Goal: Transaction & Acquisition: Purchase product/service

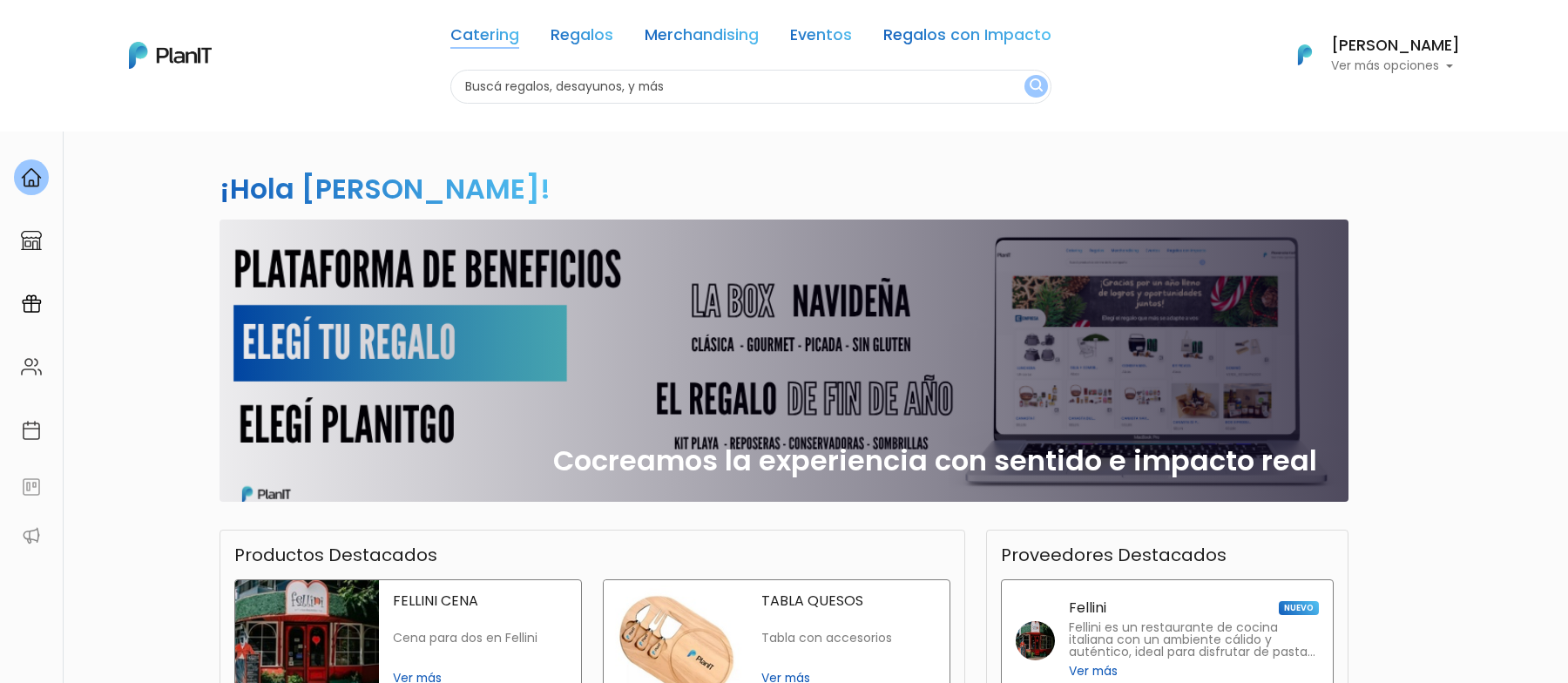
click at [501, 35] on link "Catering" at bounding box center [485, 38] width 69 height 21
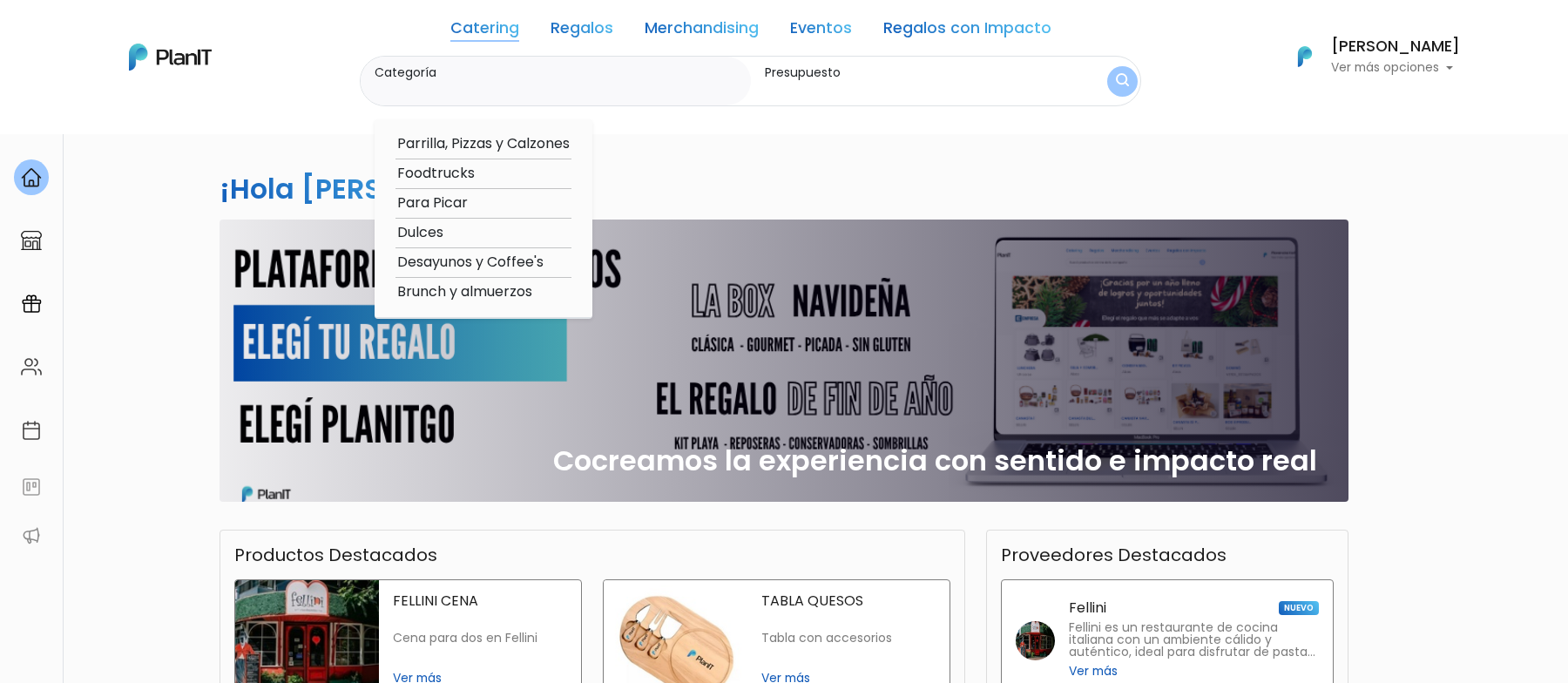
click at [444, 259] on option "Desayunos y Coffee's" at bounding box center [483, 262] width 176 height 22
type input "Desayunos y Coffee's"
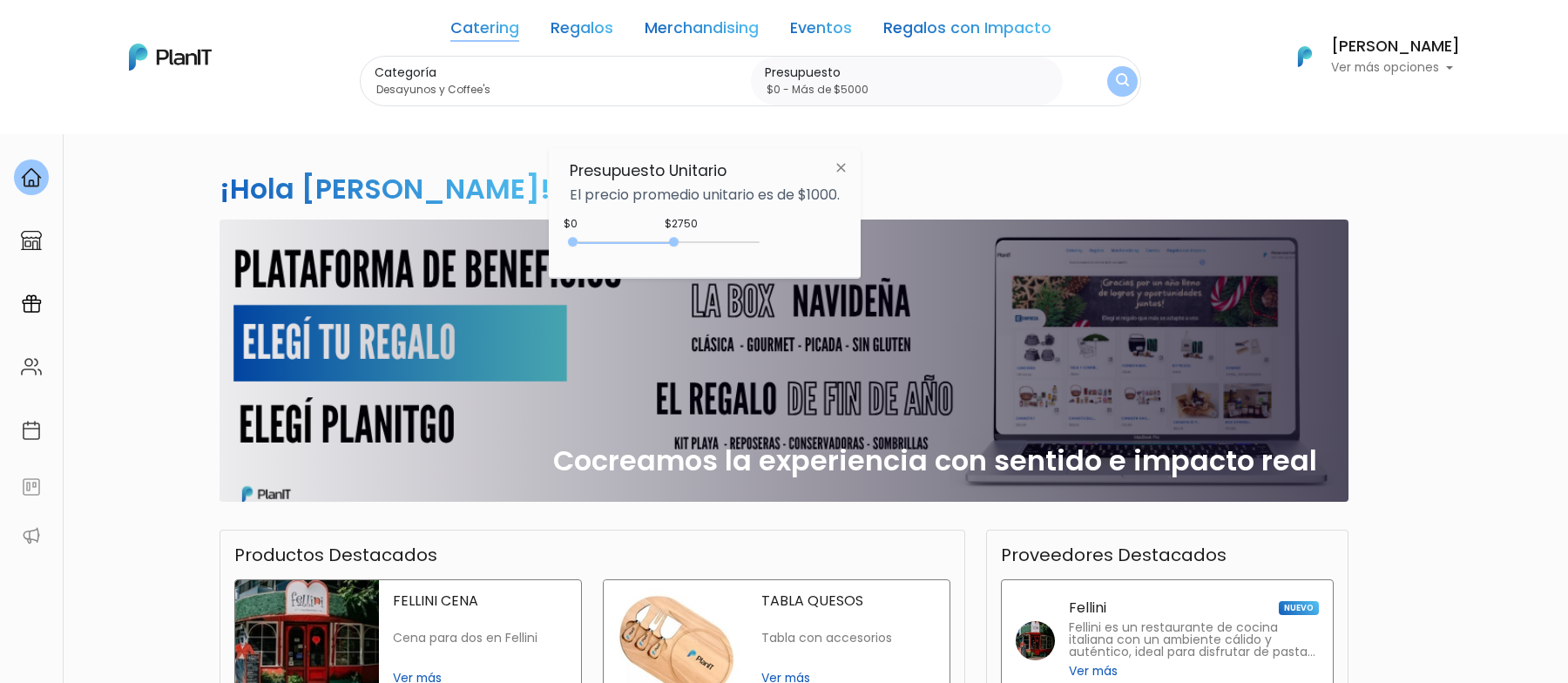
type input "$0 - Más de $5000"
drag, startPoint x: 606, startPoint y: 238, endPoint x: 839, endPoint y: 237, distance: 233.0
click at [839, 237] on div "$2750 $0 0 : 2750 0 2750 0,5000" at bounding box center [704, 245] width 270 height 35
click at [1122, 75] on button "submit" at bounding box center [1122, 81] width 33 height 33
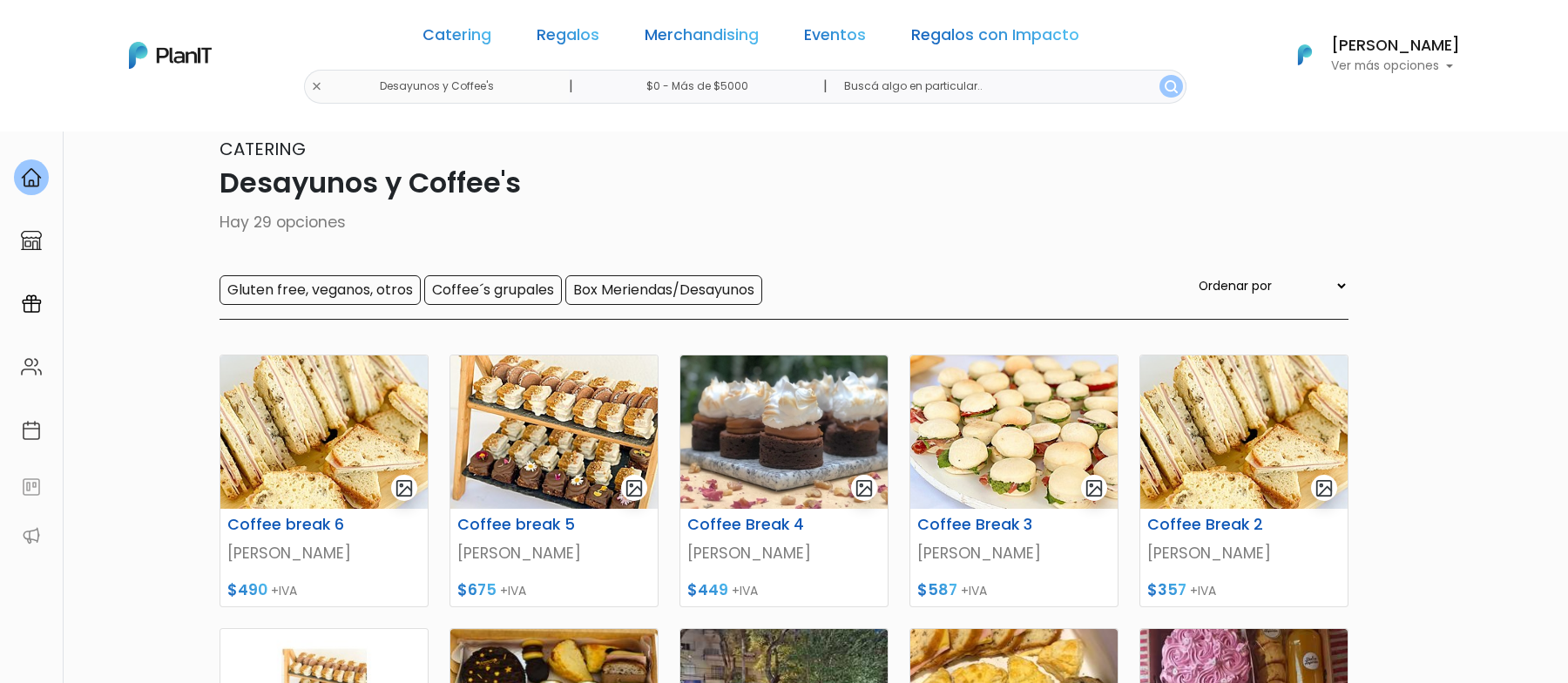
scroll to position [33, 0]
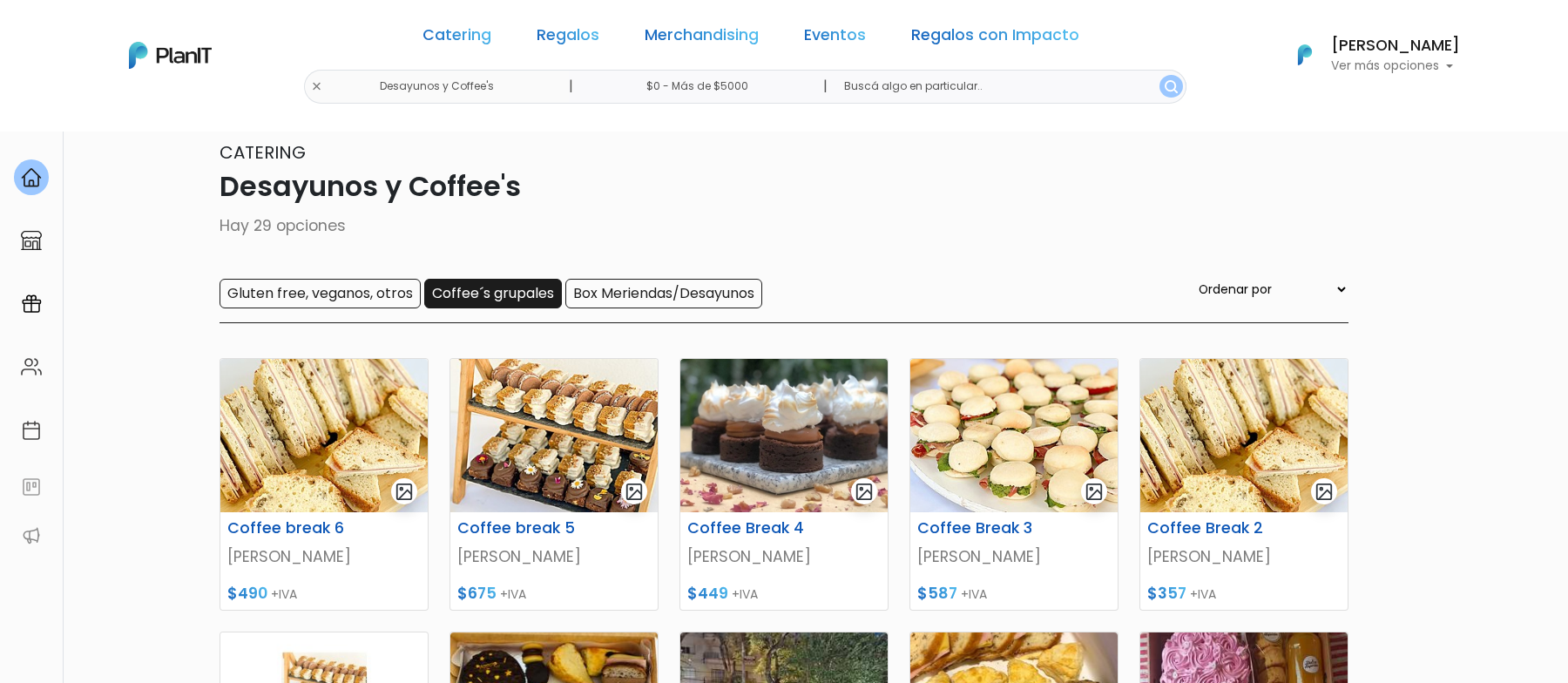
click at [528, 291] on input "Coffee´s grupales" at bounding box center [493, 293] width 137 height 30
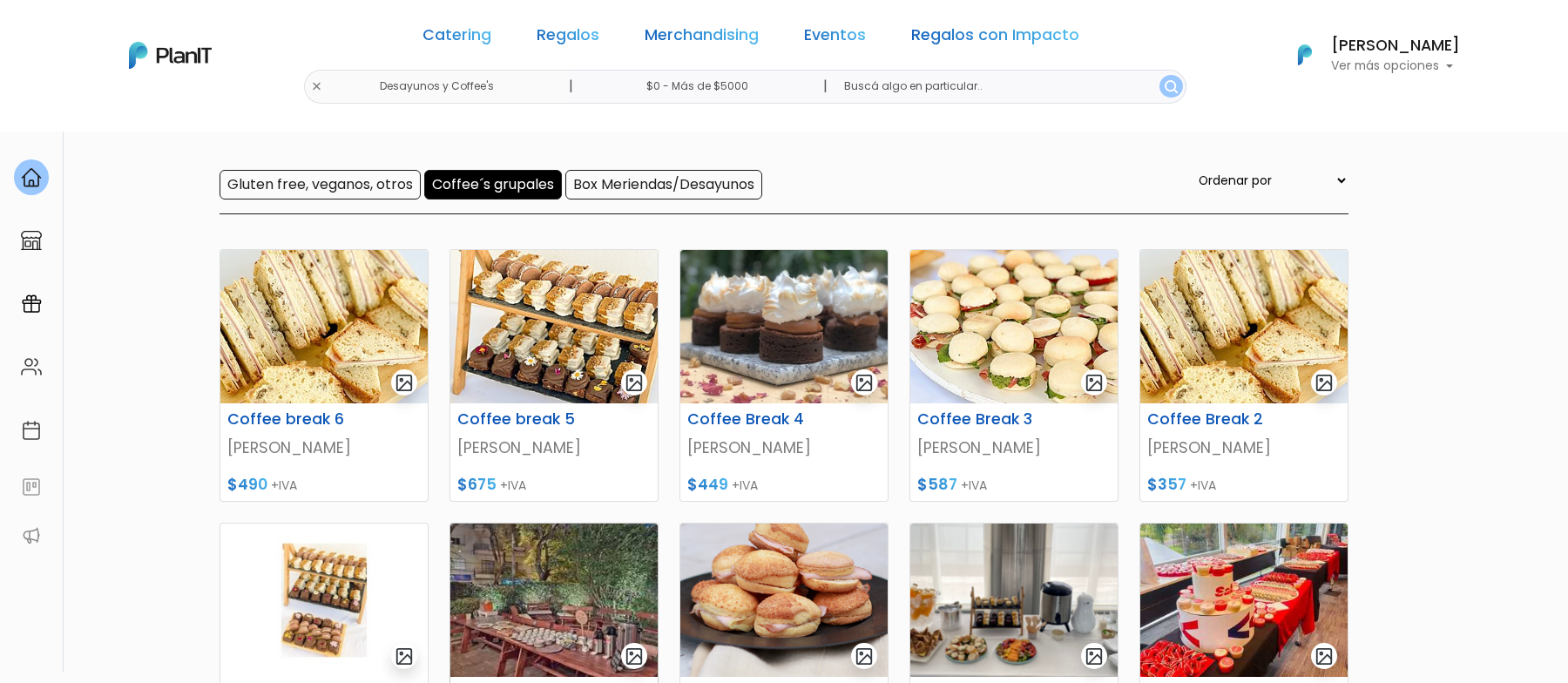
scroll to position [92, 0]
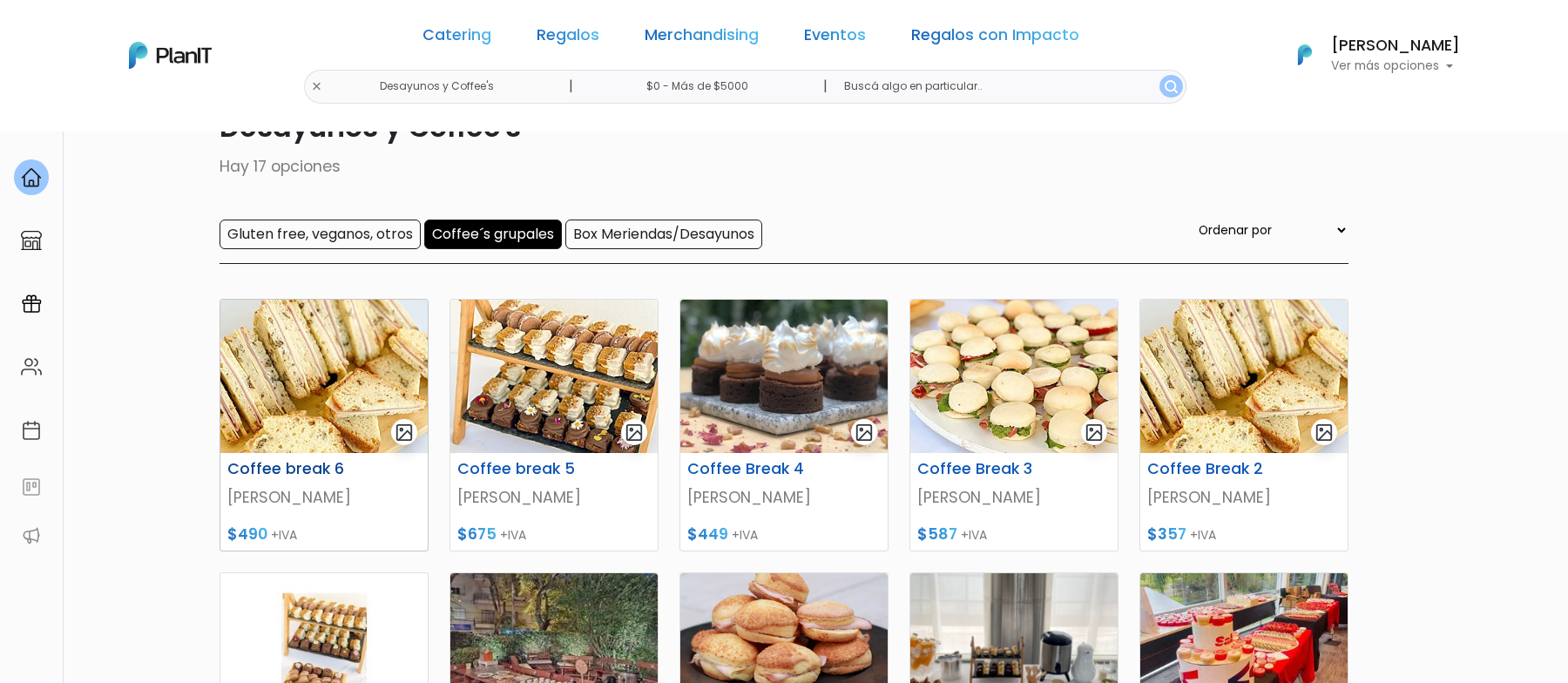
click at [295, 370] on img at bounding box center [324, 376] width 207 height 154
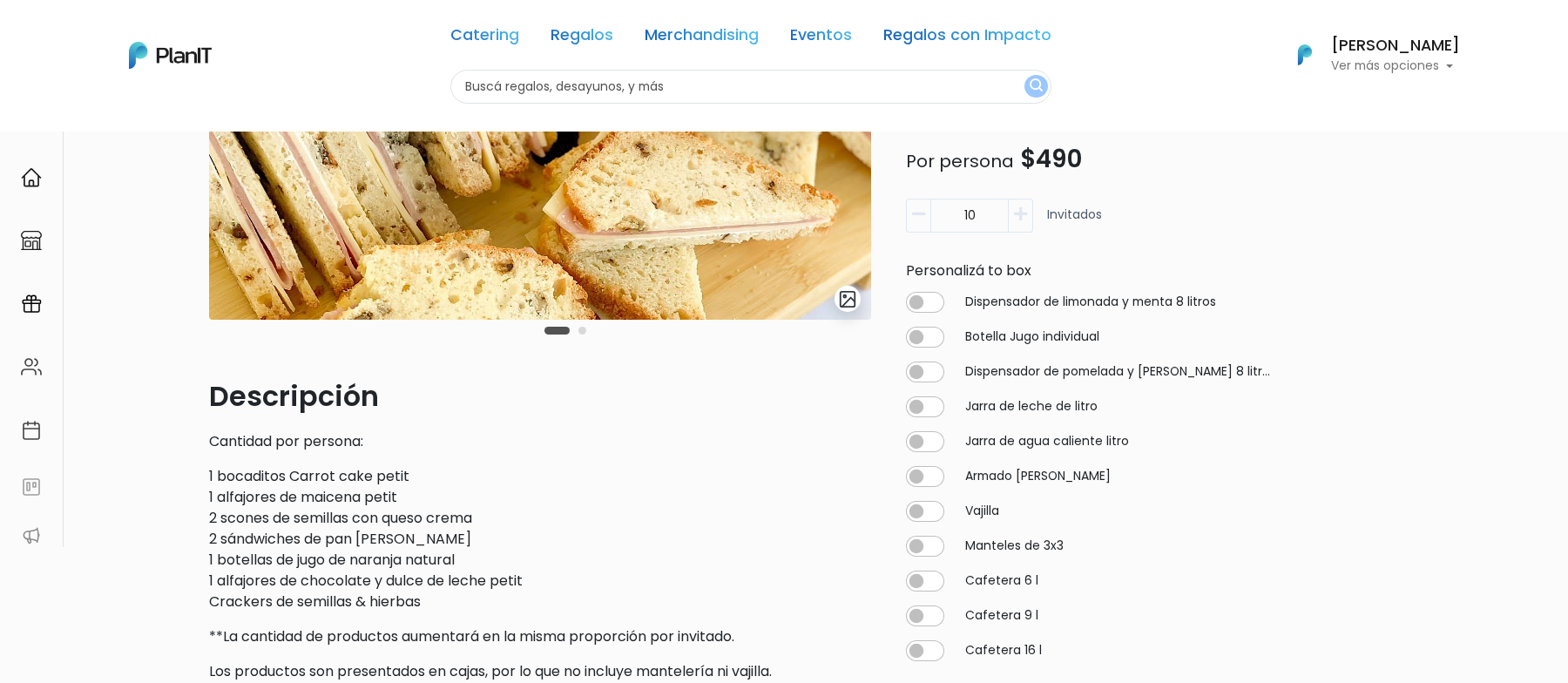
scroll to position [142, 0]
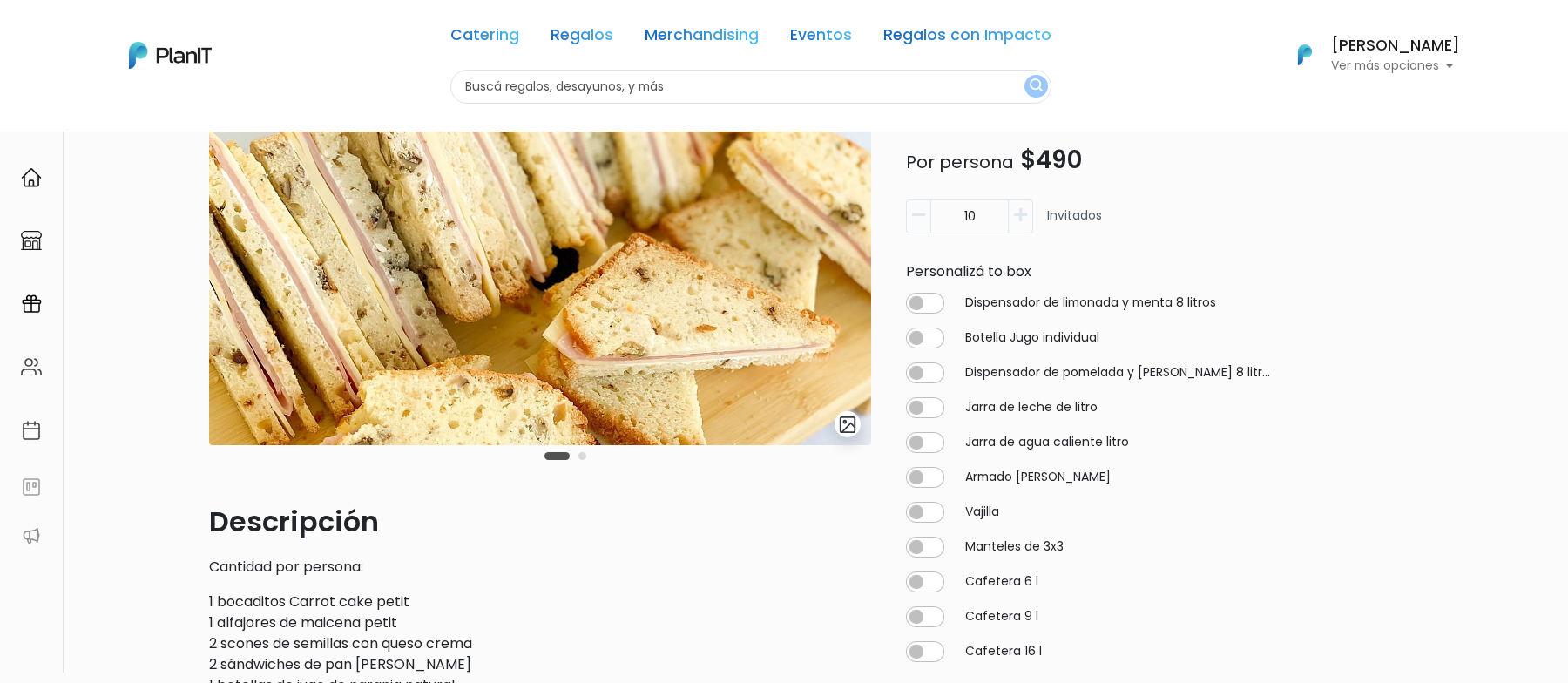
drag, startPoint x: 1063, startPoint y: 156, endPoint x: 1037, endPoint y: 156, distance: 26.0
click at [1048, 156] on span "$490" at bounding box center [1051, 160] width 61 height 34
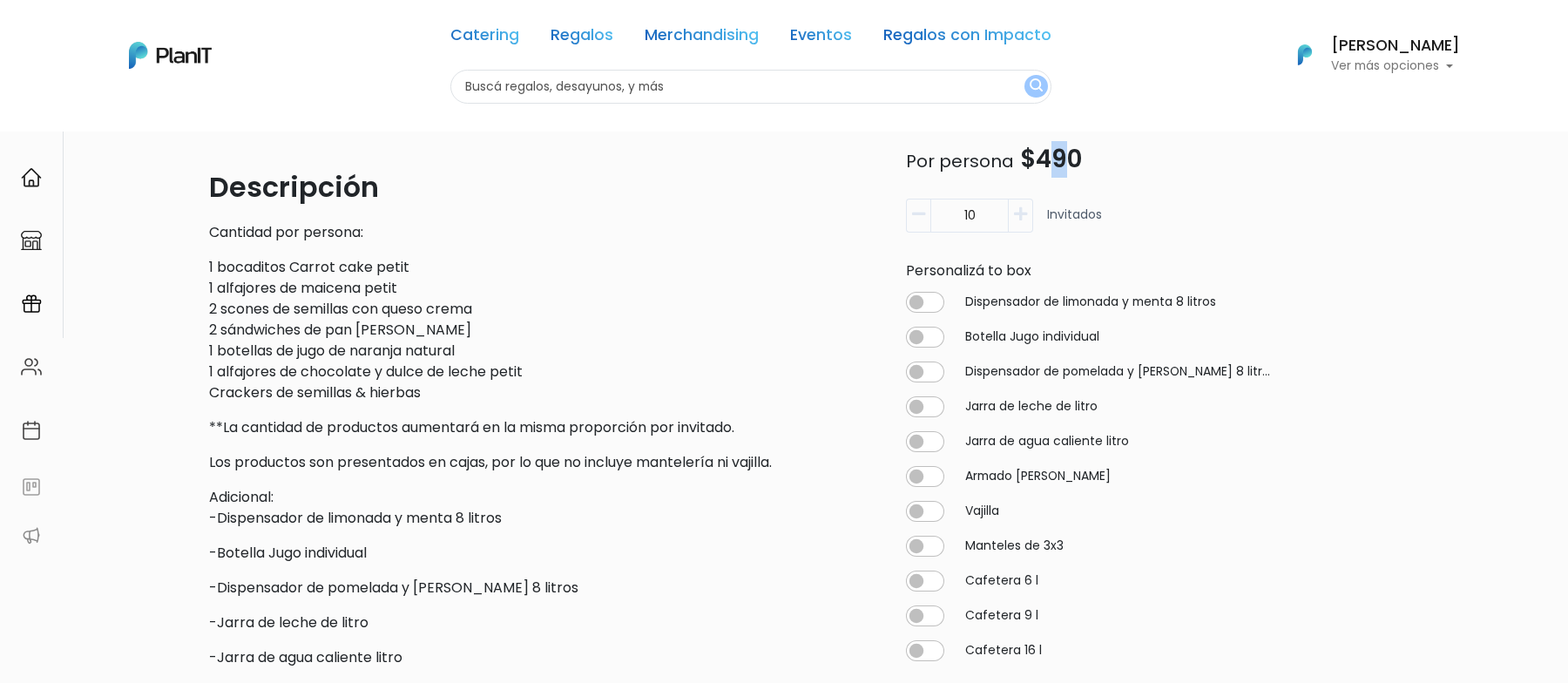
scroll to position [509, 0]
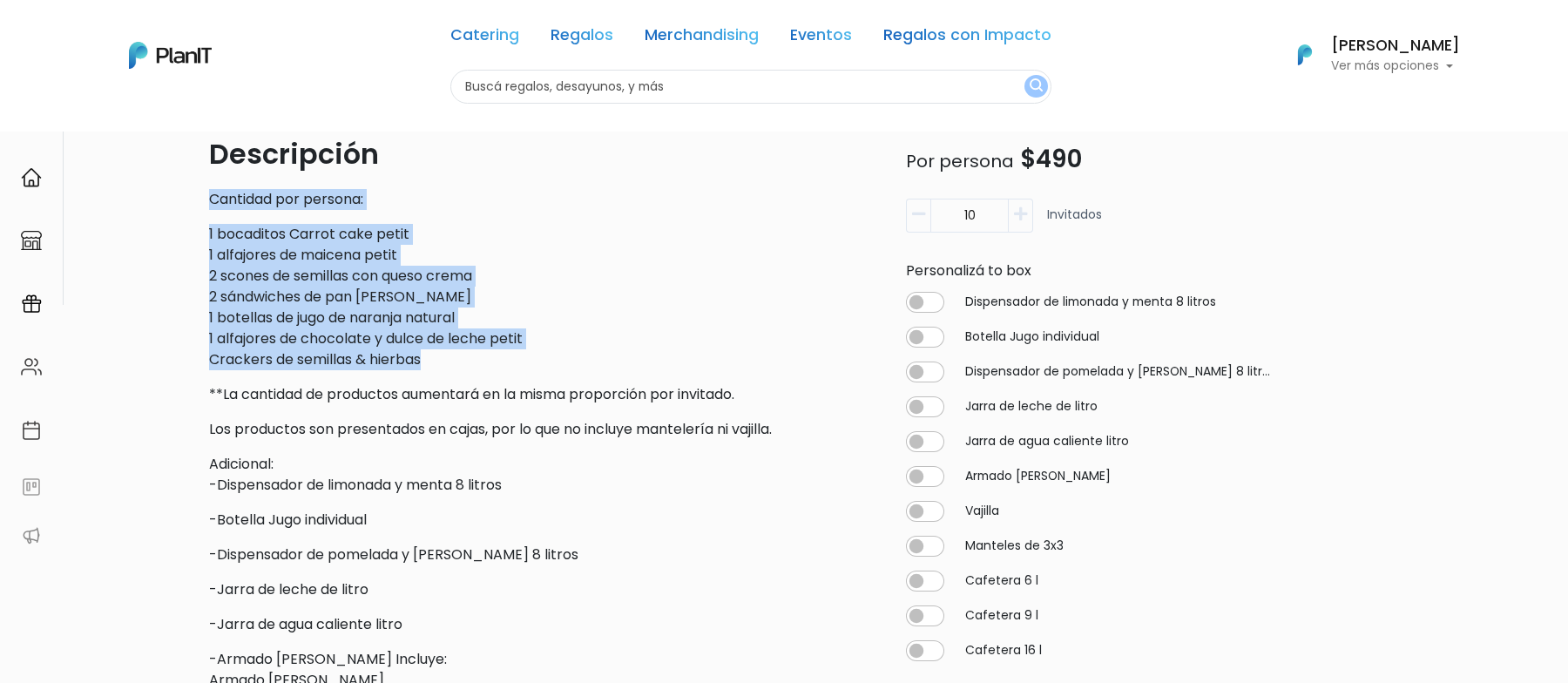
drag, startPoint x: 203, startPoint y: 194, endPoint x: 438, endPoint y: 365, distance: 290.6
click at [438, 365] on div "slide 3 of 2 Descripción Cantidad por persona: 1 bocaditos Carrot cake petit 1 …" at bounding box center [540, 413] width 683 height 1422
click at [938, 335] on input "checkbox" at bounding box center [925, 337] width 38 height 21
checkbox input "true"
type input "10"
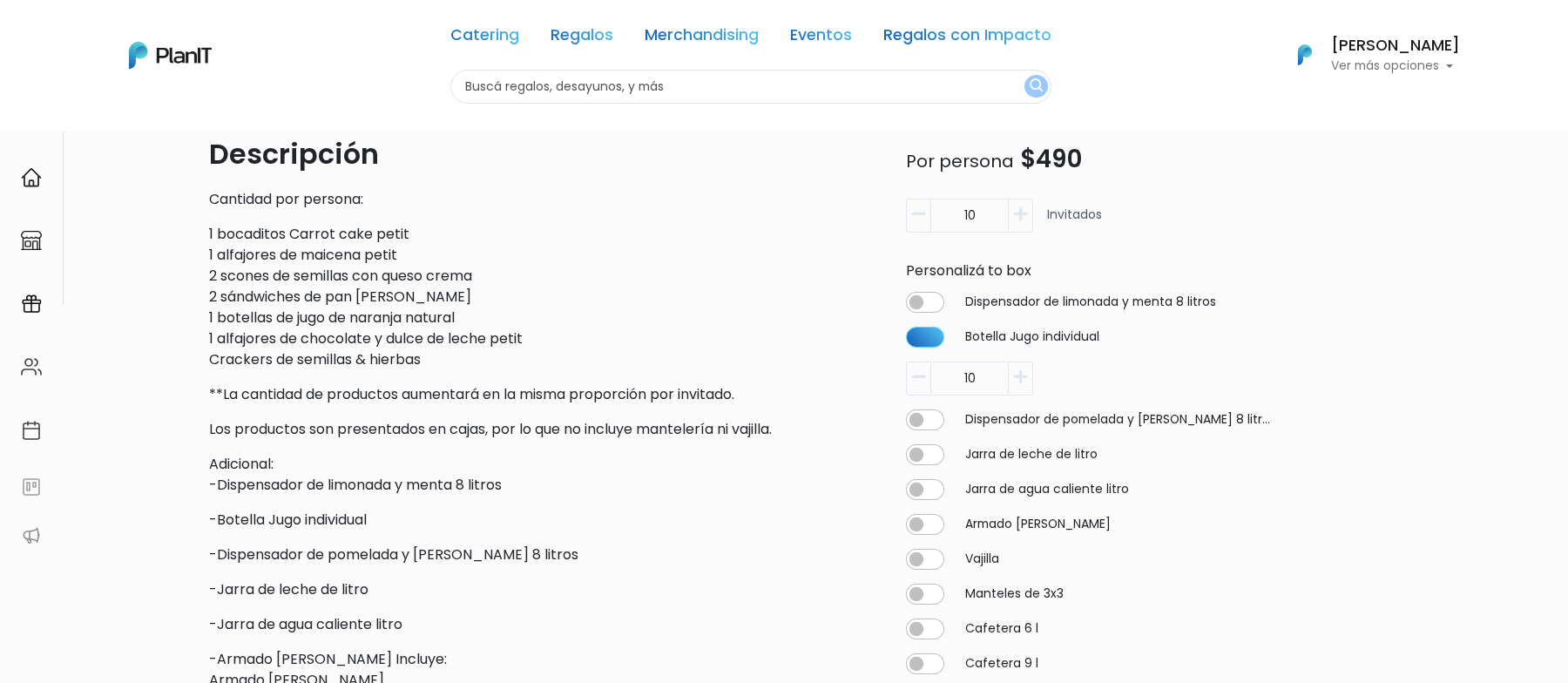
drag, startPoint x: 953, startPoint y: 384, endPoint x: 976, endPoint y: 384, distance: 23.0
click at [976, 384] on input "10" at bounding box center [969, 379] width 79 height 34
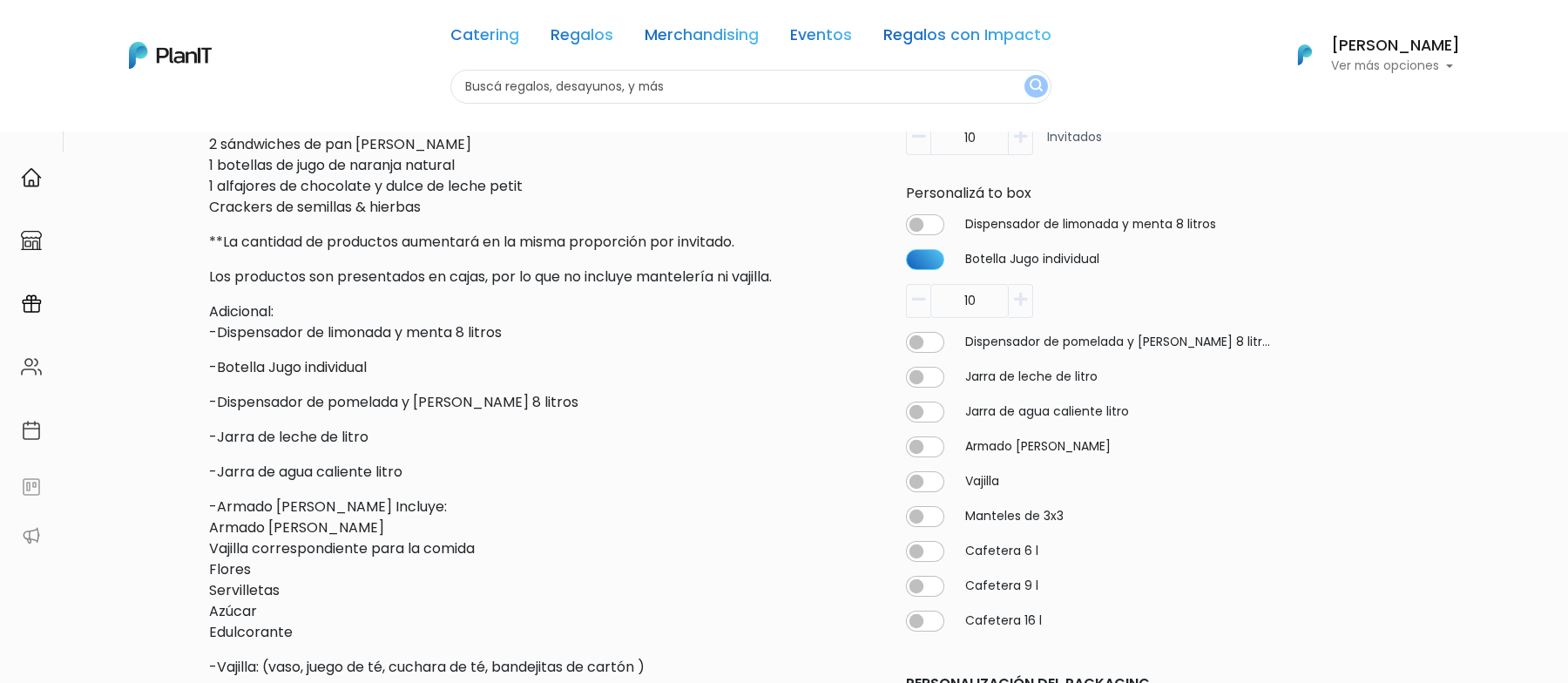
scroll to position [669, 0]
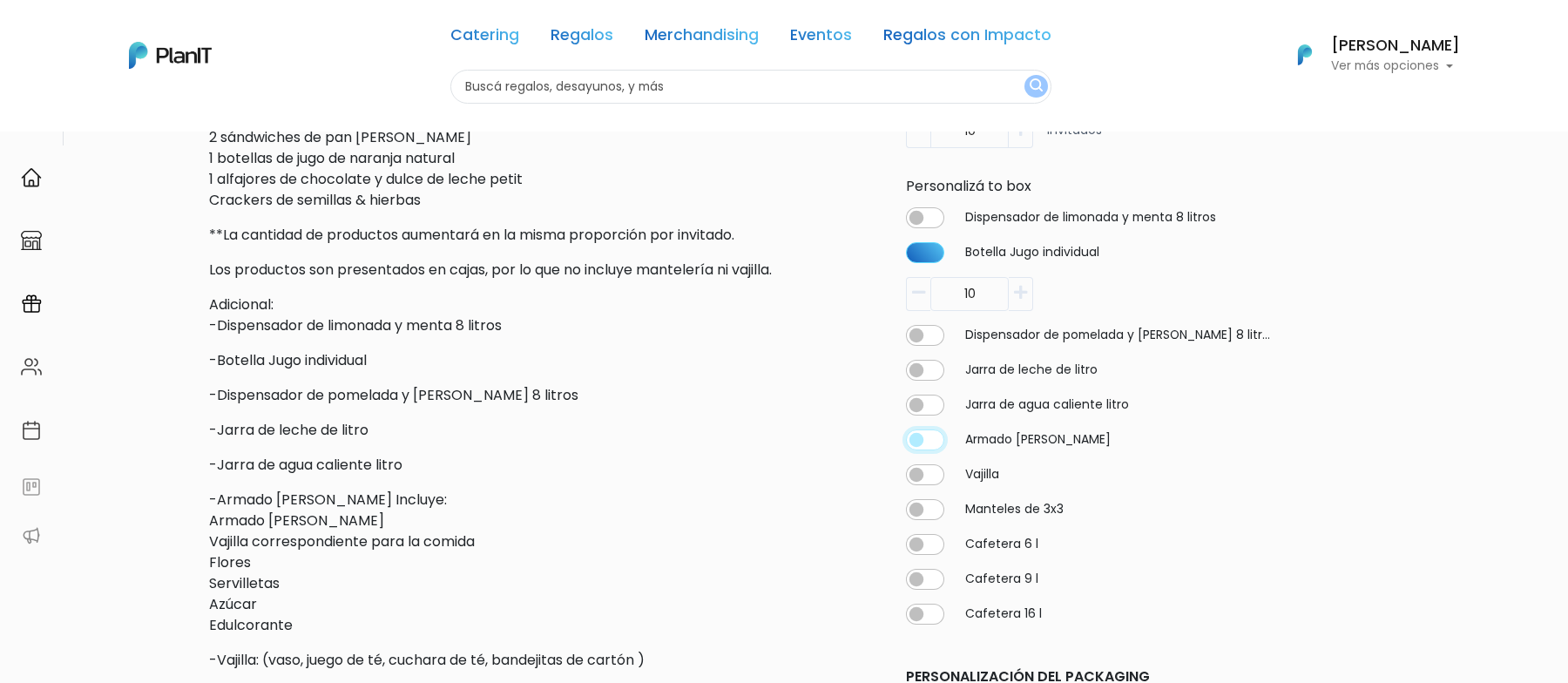
click at [920, 443] on input "checkbox" at bounding box center [925, 439] width 38 height 21
checkbox input "true"
type input "10"
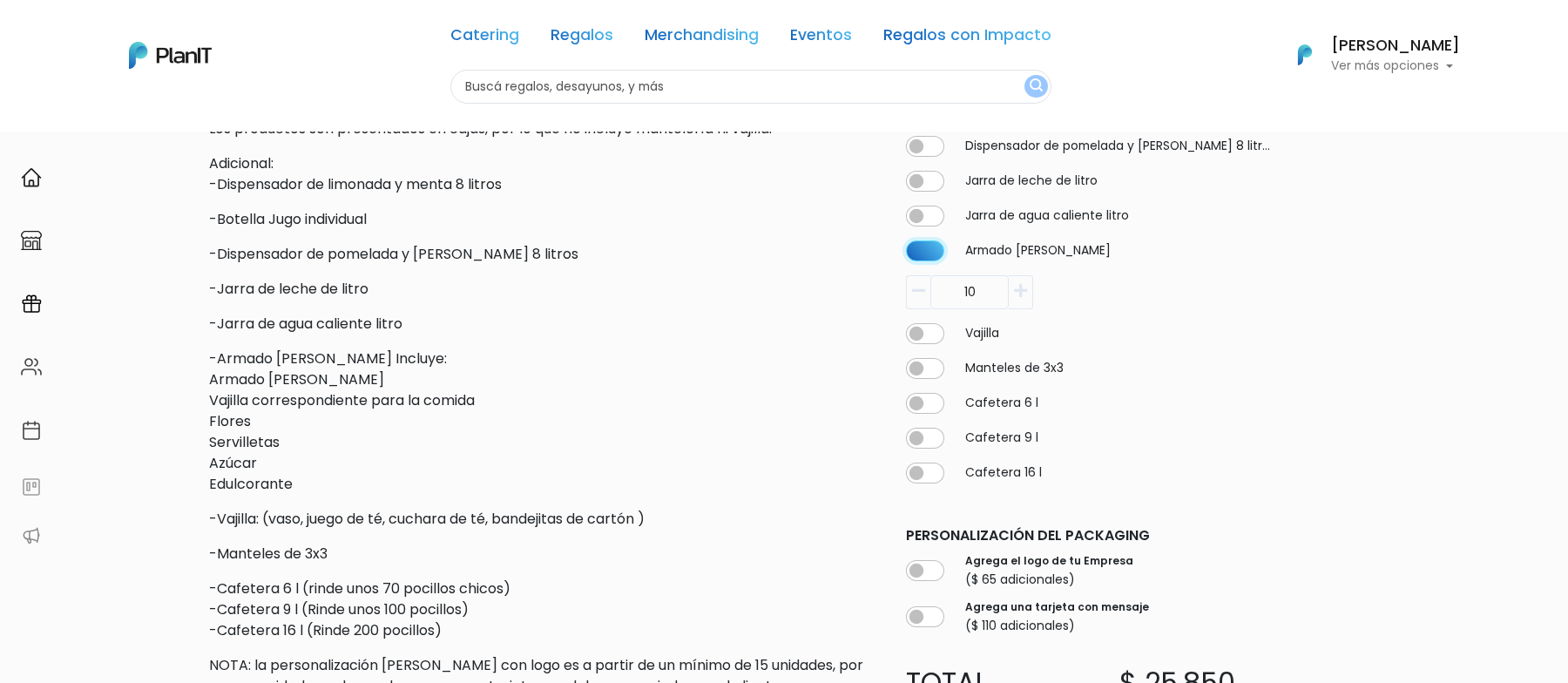
scroll to position [828, 0]
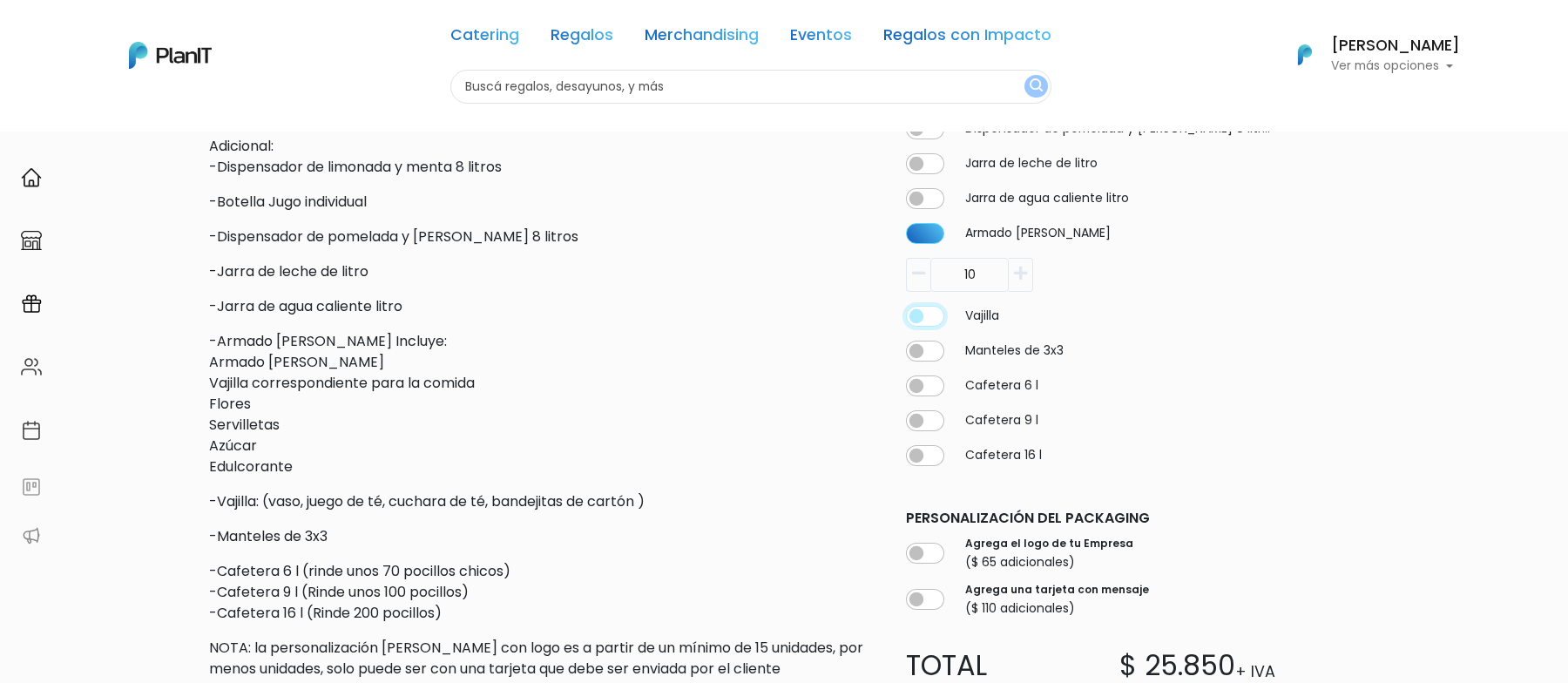
click at [918, 318] on input "checkbox" at bounding box center [925, 315] width 38 height 21
checkbox input "true"
type input "10"
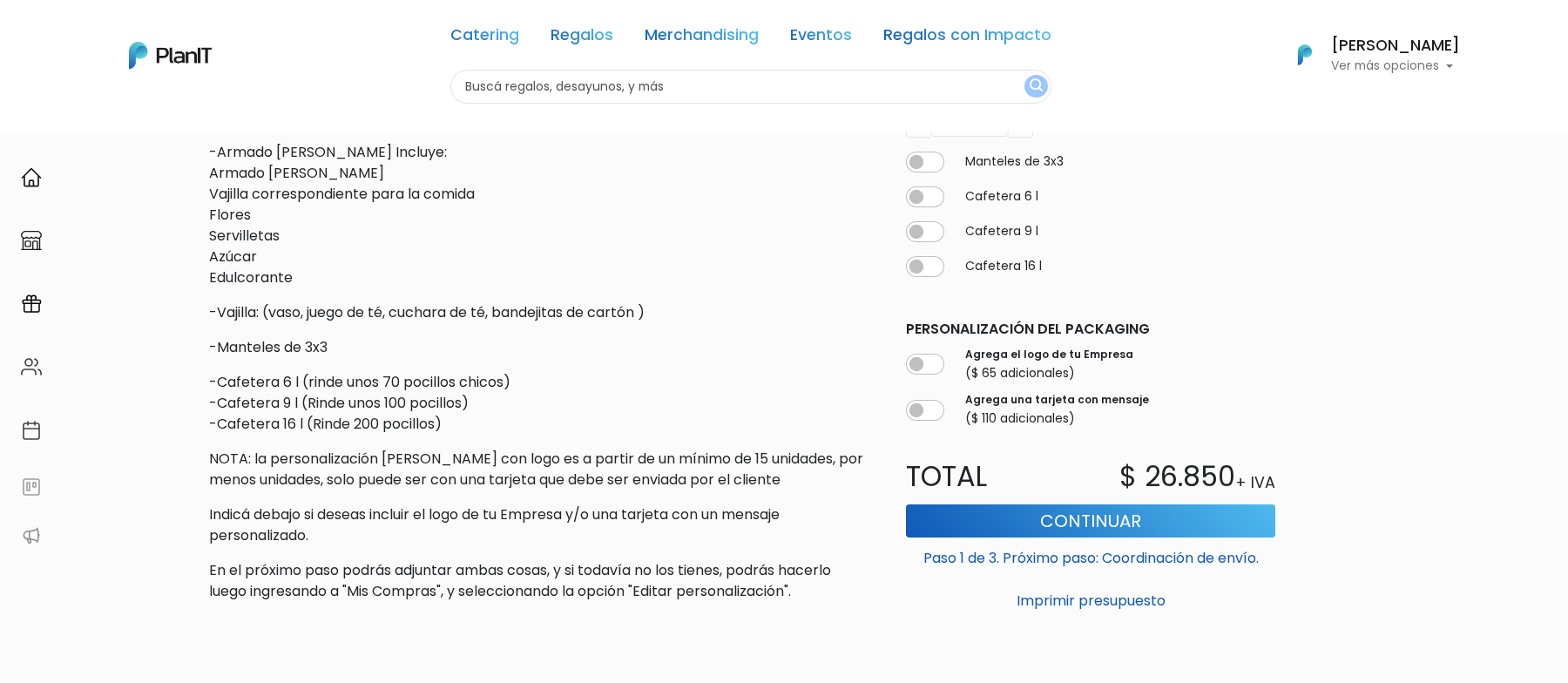
scroll to position [1025, 0]
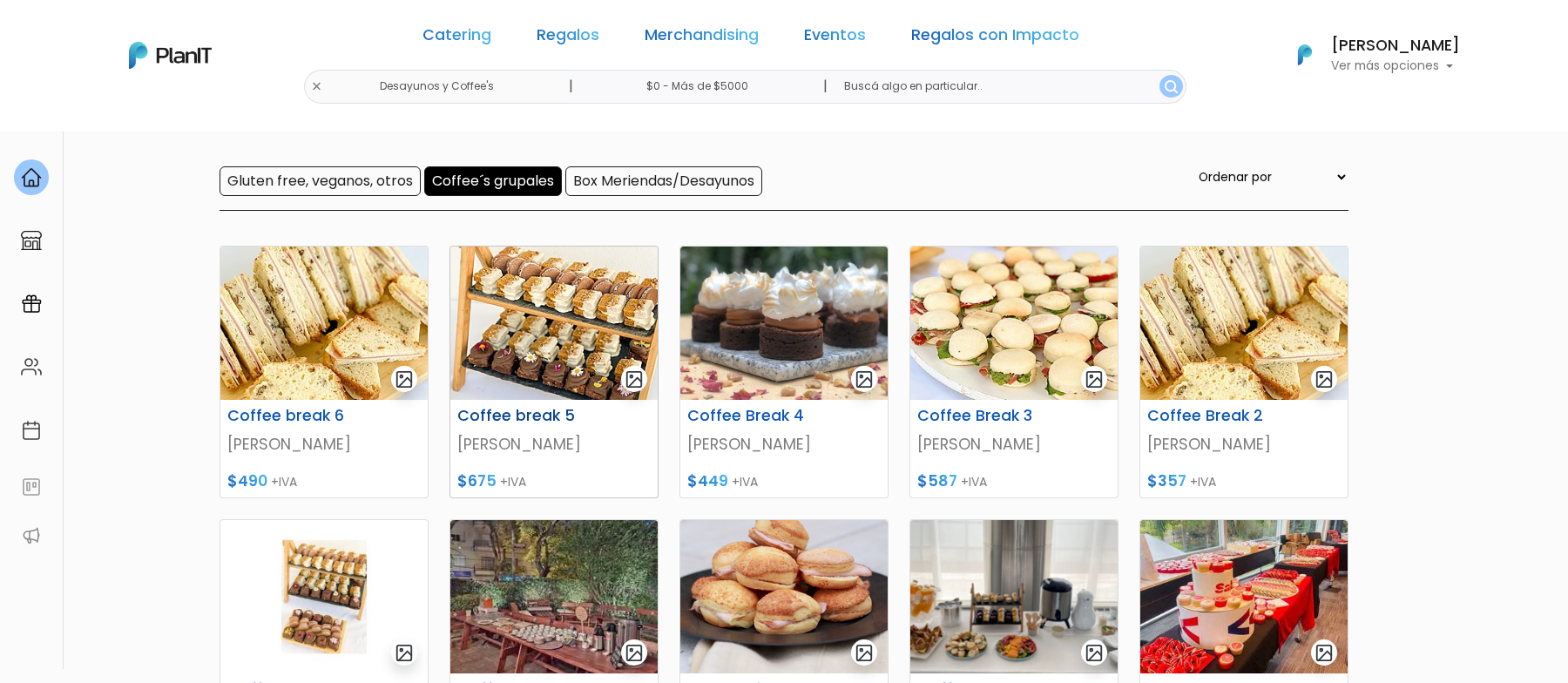
scroll to position [136, 0]
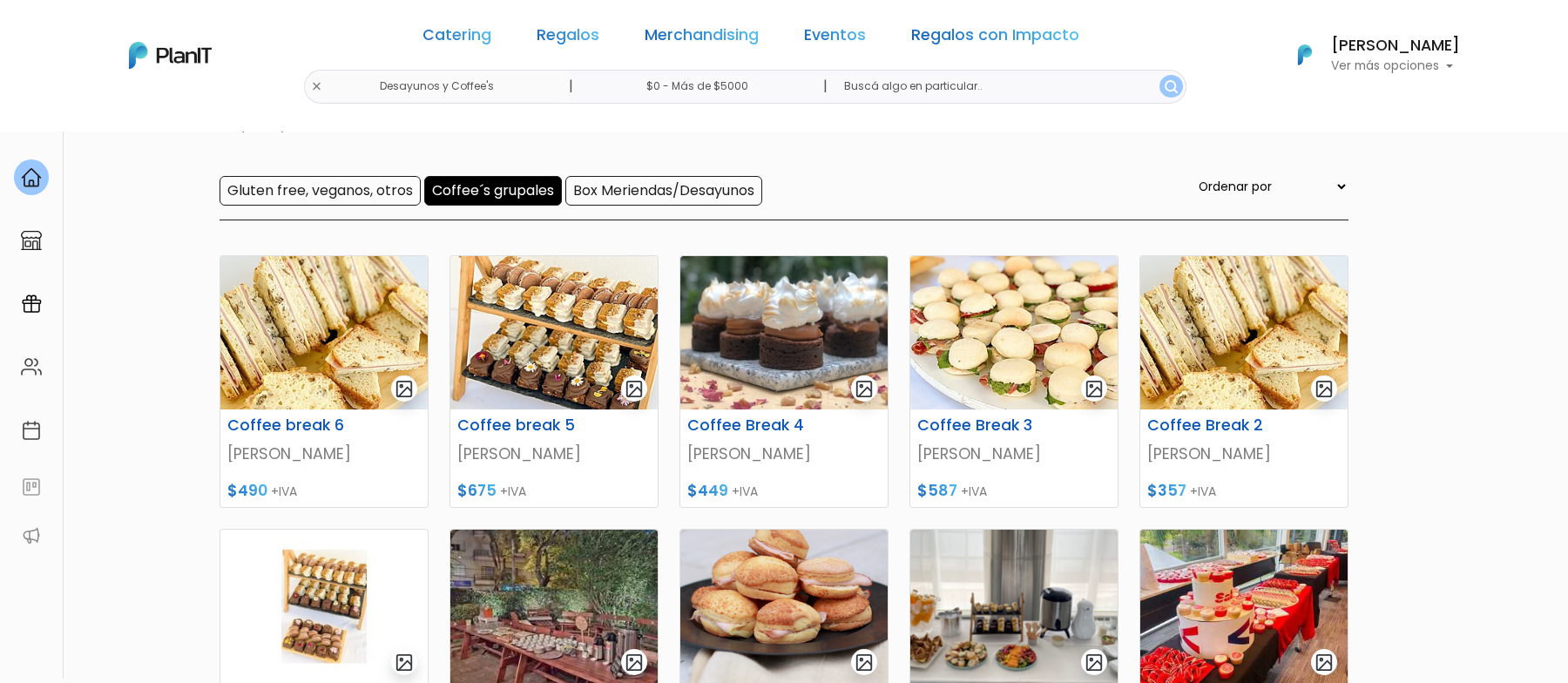
click at [361, 85] on div "Catering Regalos Merchandising Eventos Regalos con Impacto Desayunos y Coffee's…" at bounding box center [783, 55] width 1393 height 97
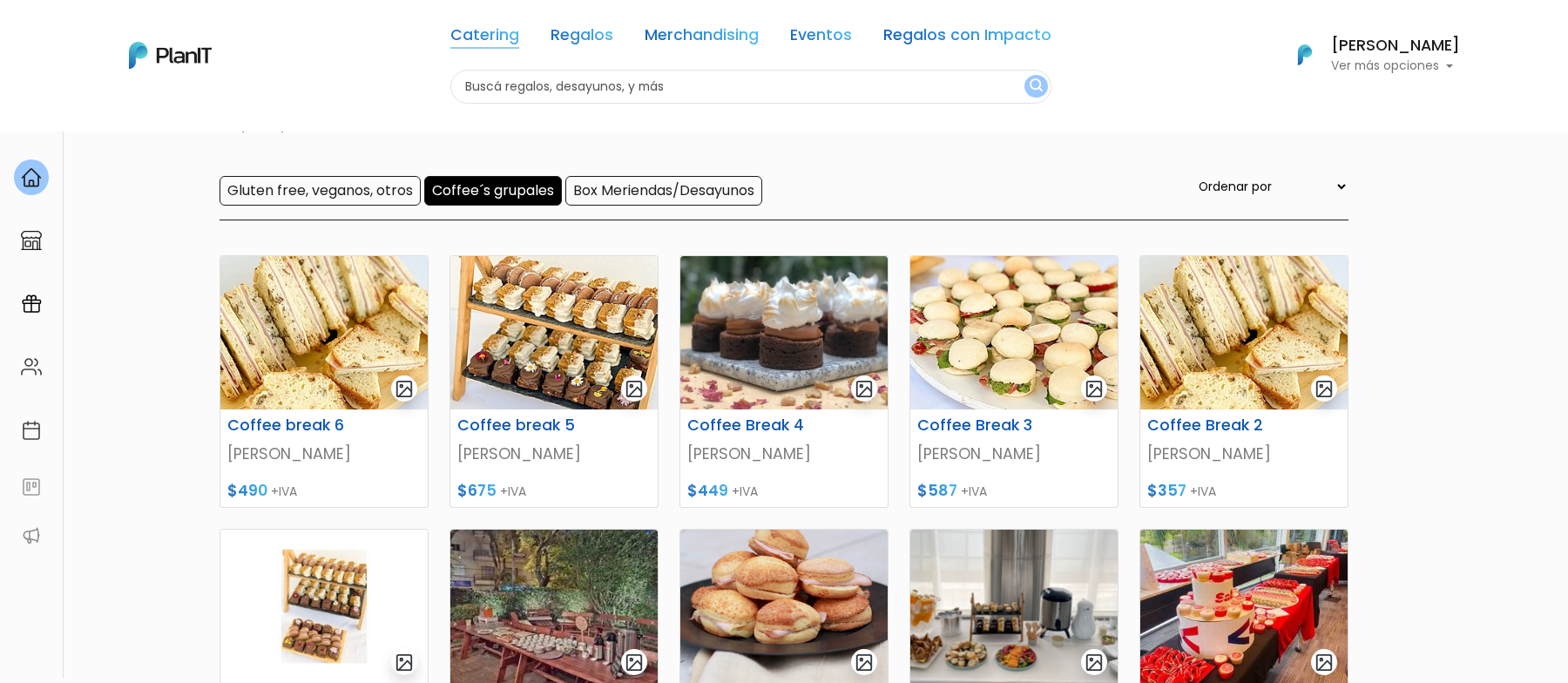
click at [475, 33] on link "Catering" at bounding box center [485, 38] width 69 height 21
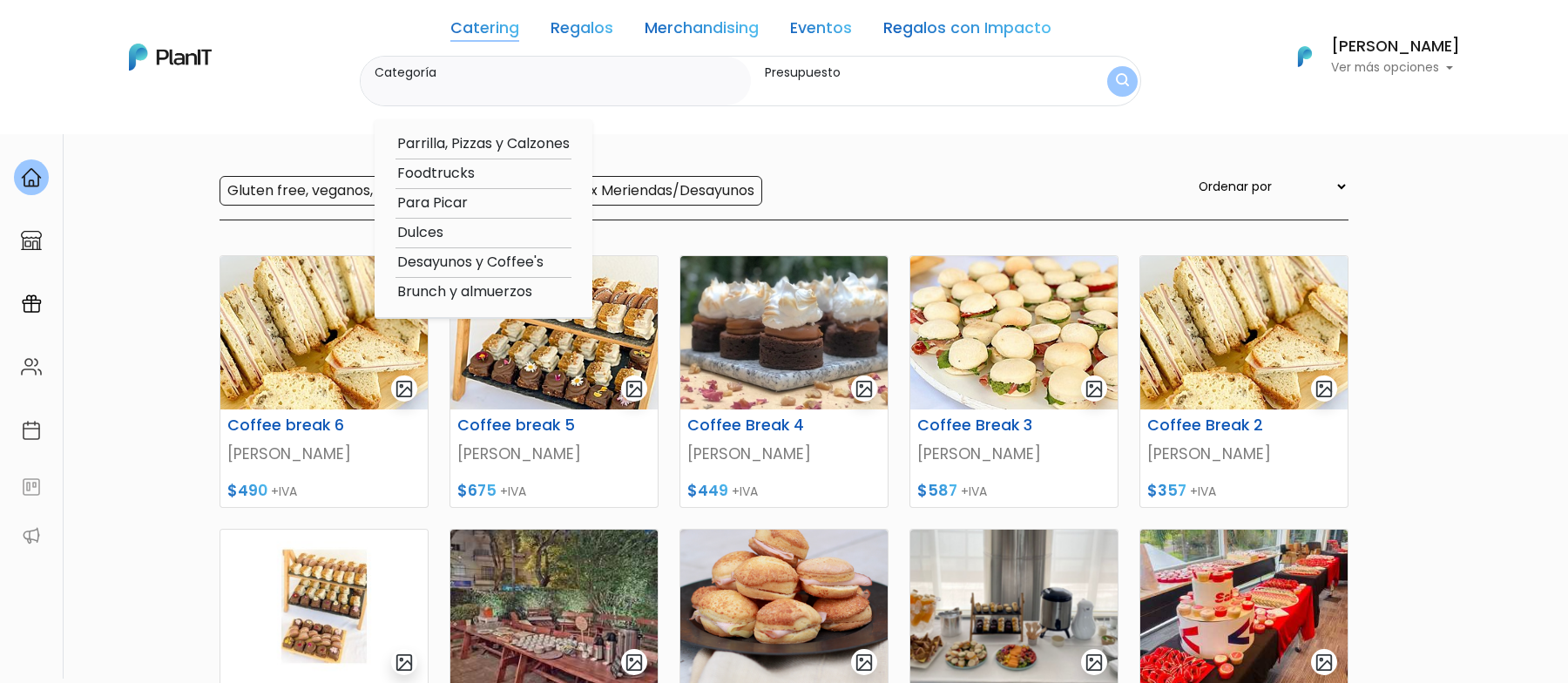
click at [476, 290] on option "Brunch y almuerzos" at bounding box center [483, 292] width 176 height 22
type input "Brunch y almuerzos"
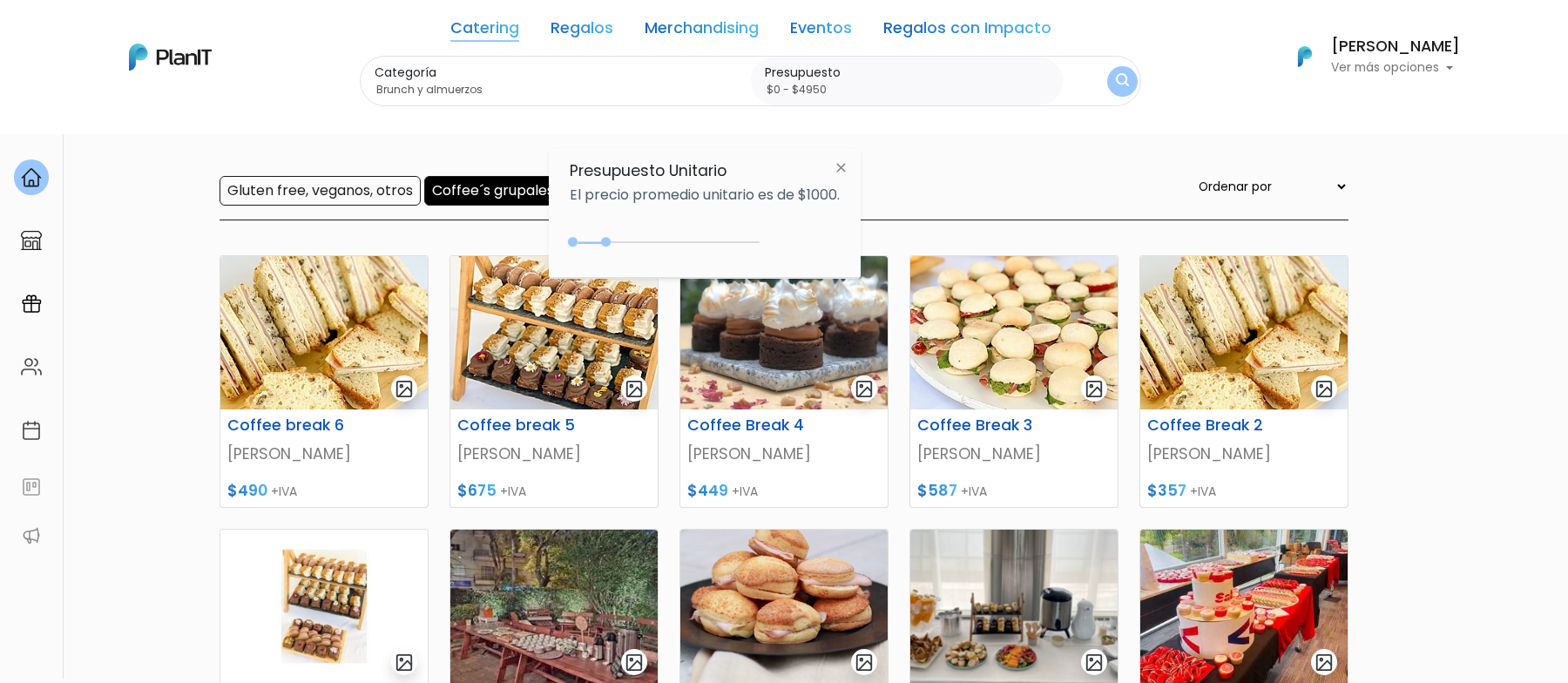
type input "$0 - Más de $5000"
drag, startPoint x: 609, startPoint y: 242, endPoint x: 759, endPoint y: 241, distance: 150.0
click at [610, 241] on div at bounding box center [606, 242] width 10 height 10
click at [1118, 77] on img "submit" at bounding box center [1122, 81] width 14 height 17
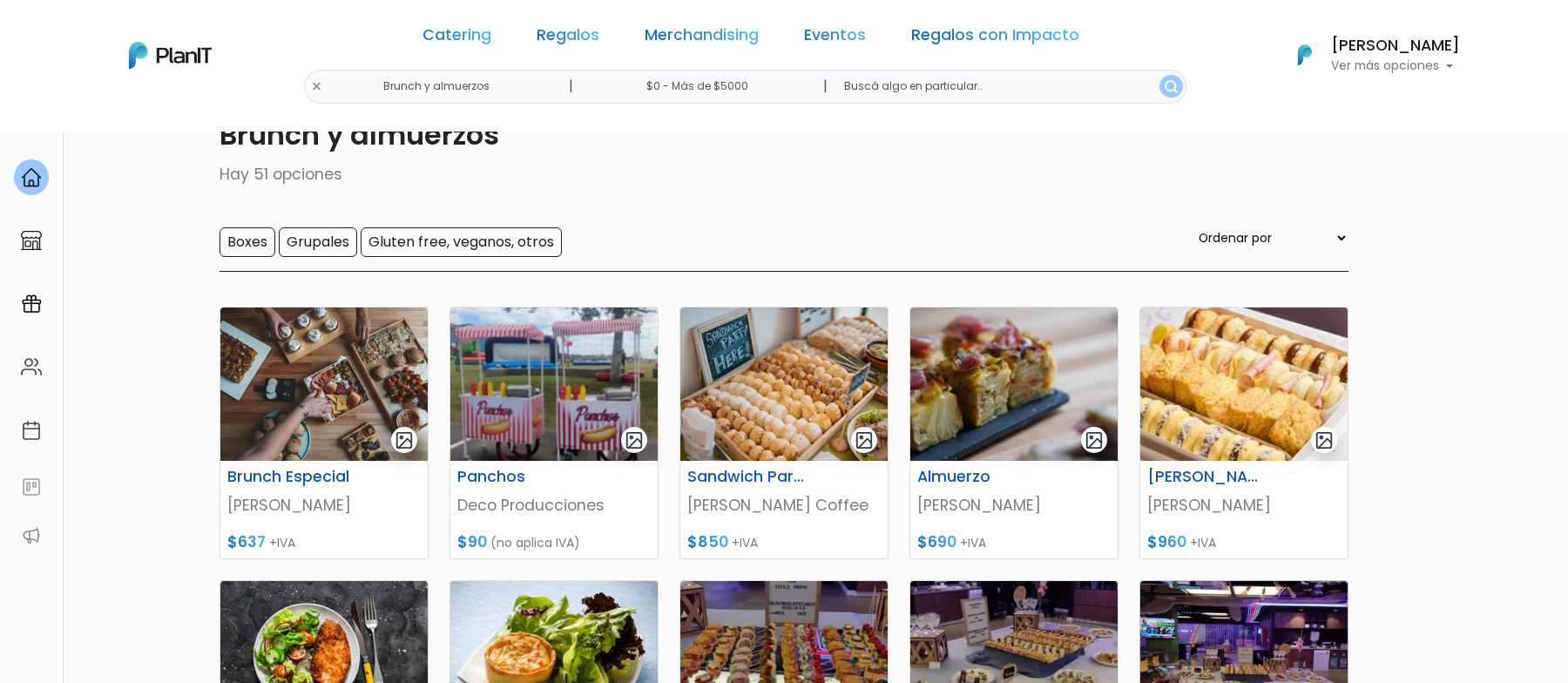
scroll to position [20, 0]
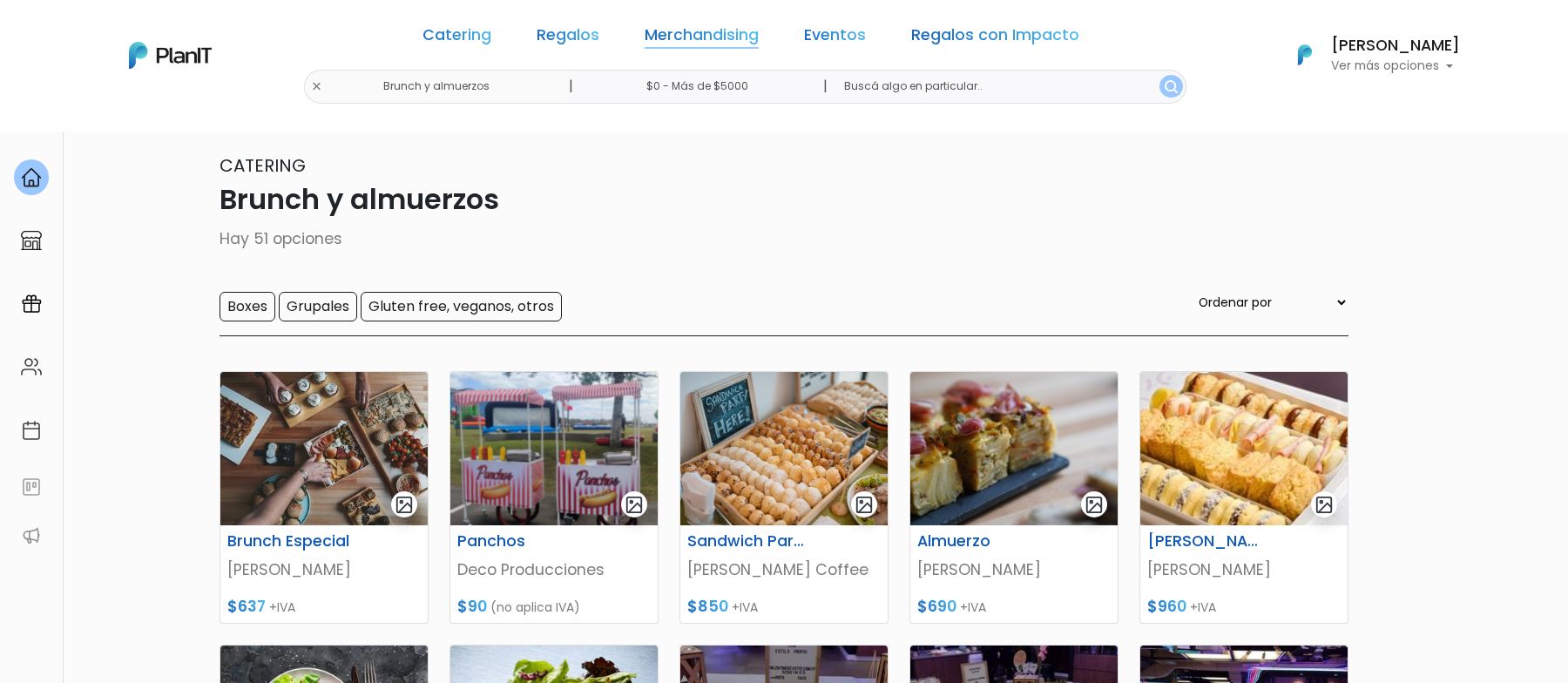
click at [734, 42] on link "Merchandising" at bounding box center [702, 38] width 114 height 21
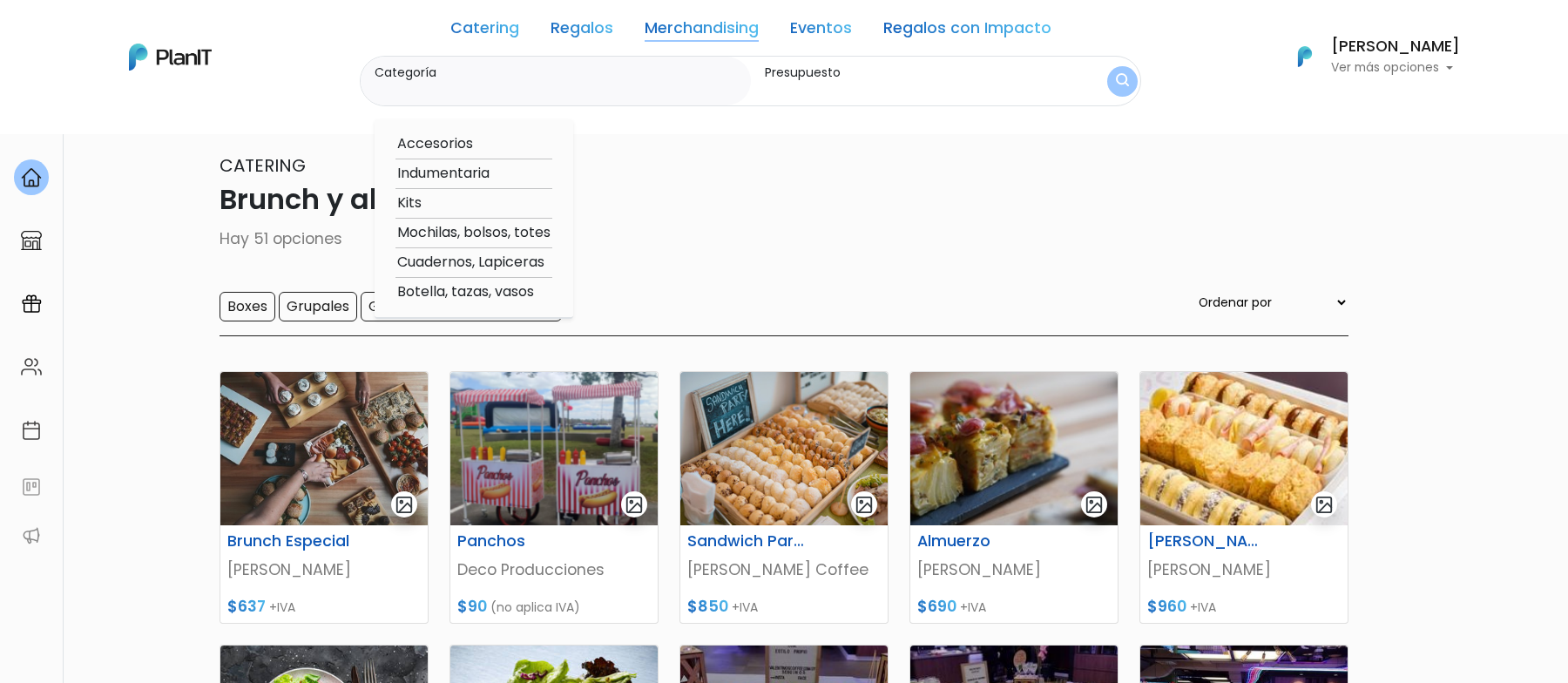
click at [577, 31] on link "Regalos" at bounding box center [581, 31] width 62 height 21
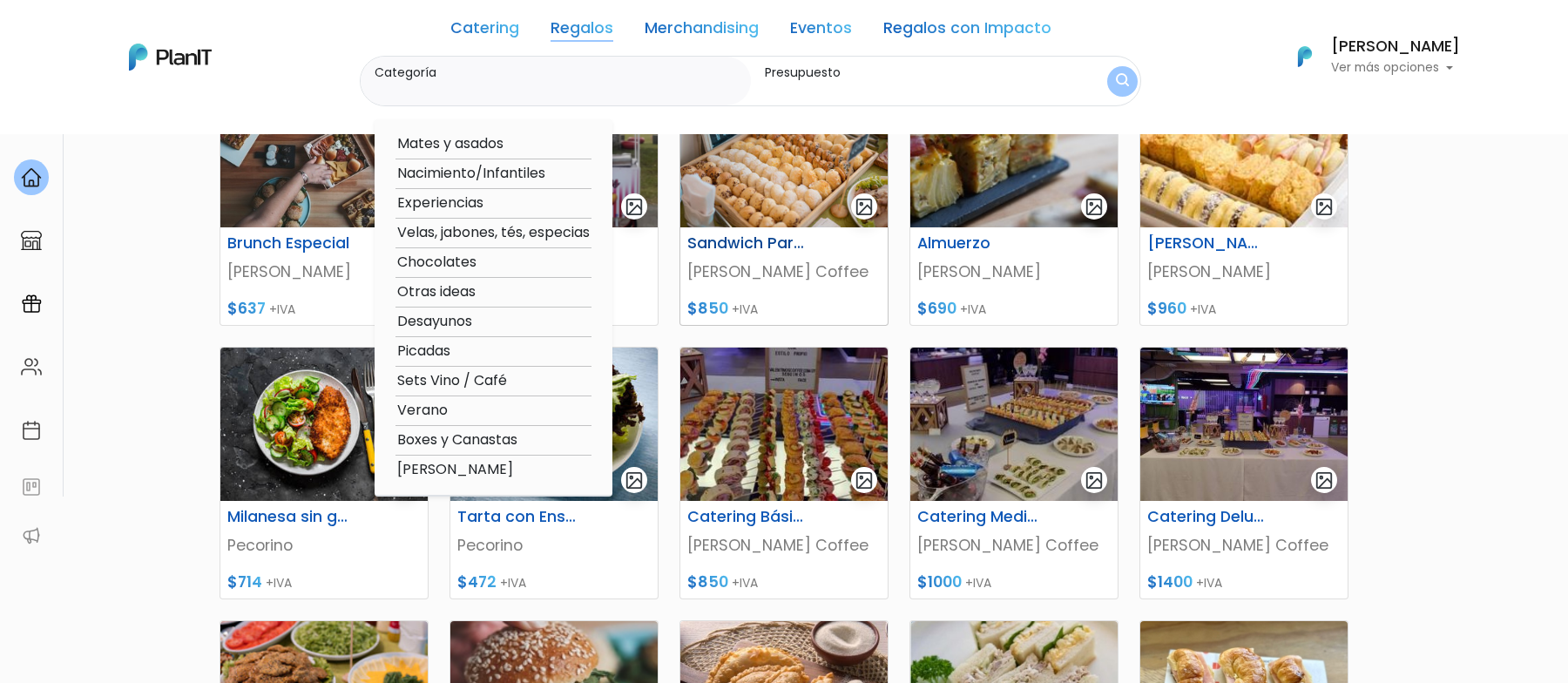
scroll to position [328, 0]
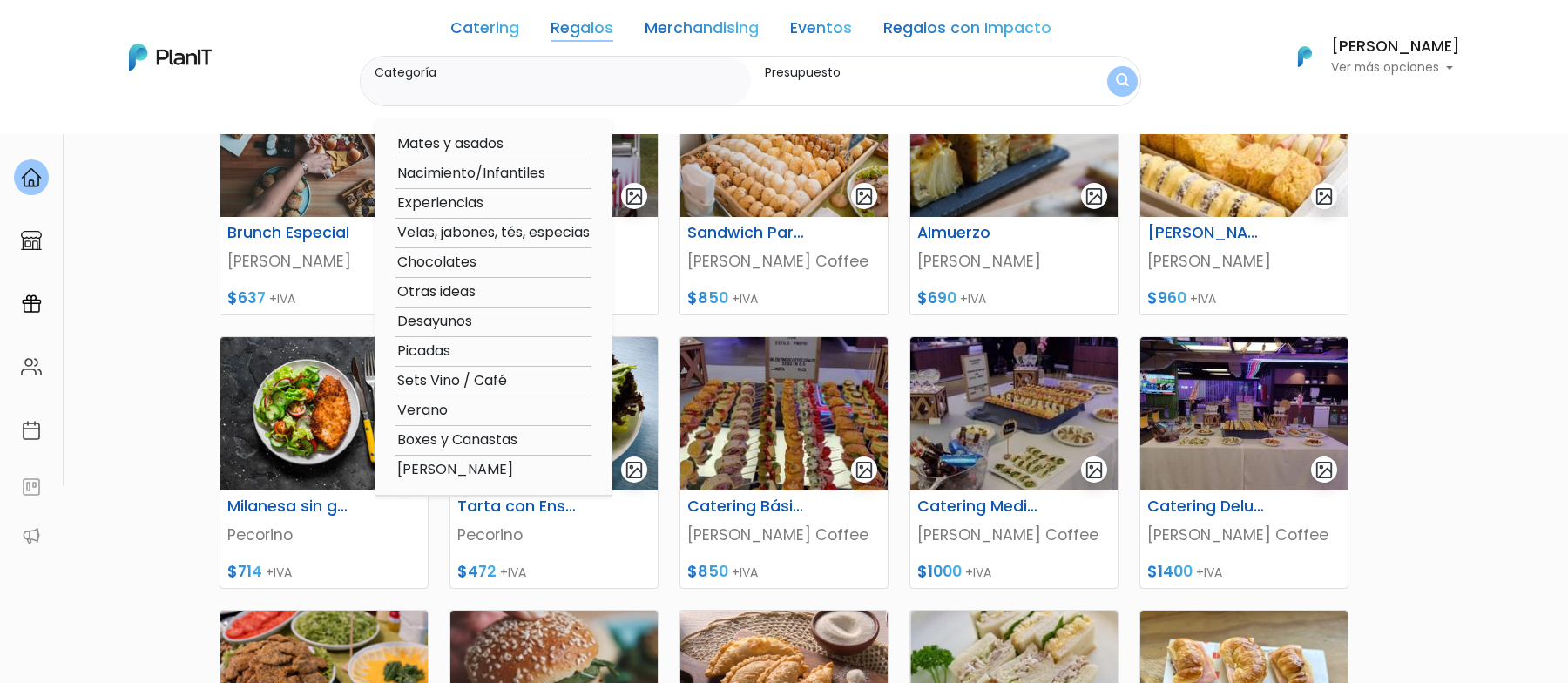
click at [572, 39] on link "Regalos" at bounding box center [581, 31] width 62 height 21
click at [315, 63] on div "Catering Regalos Merchandising Eventos Regalos con Impacto Brunch y almuerzos |…" at bounding box center [783, 57] width 1393 height 100
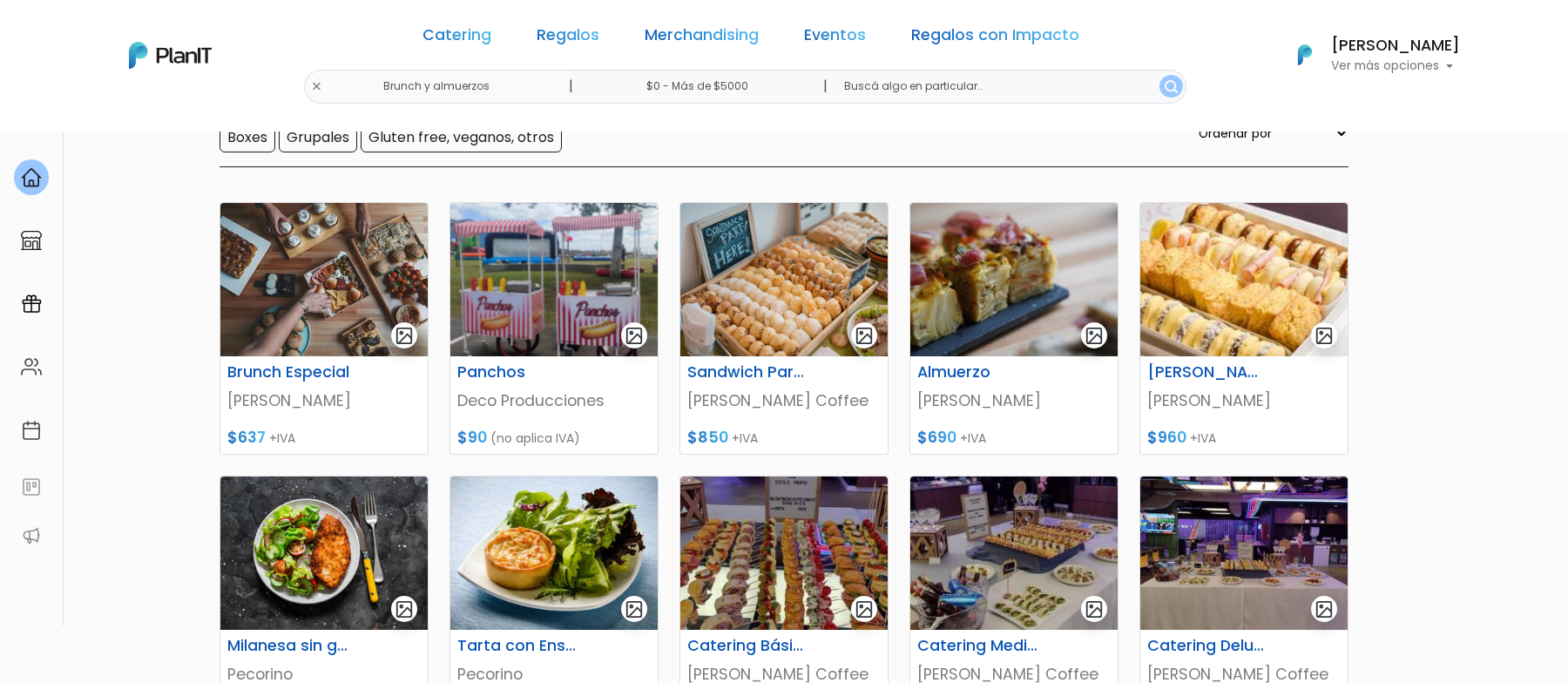
scroll to position [171, 0]
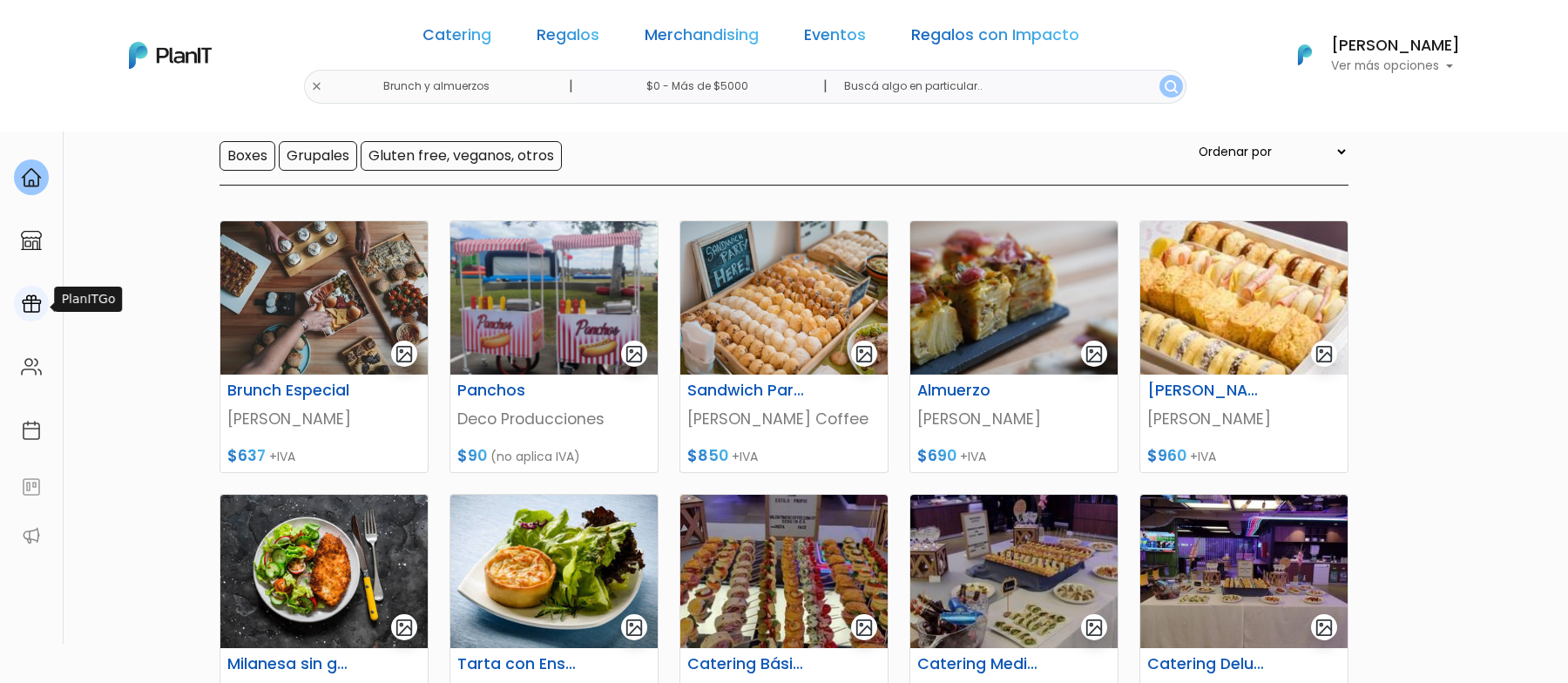
click at [23, 303] on img at bounding box center [31, 304] width 21 height 21
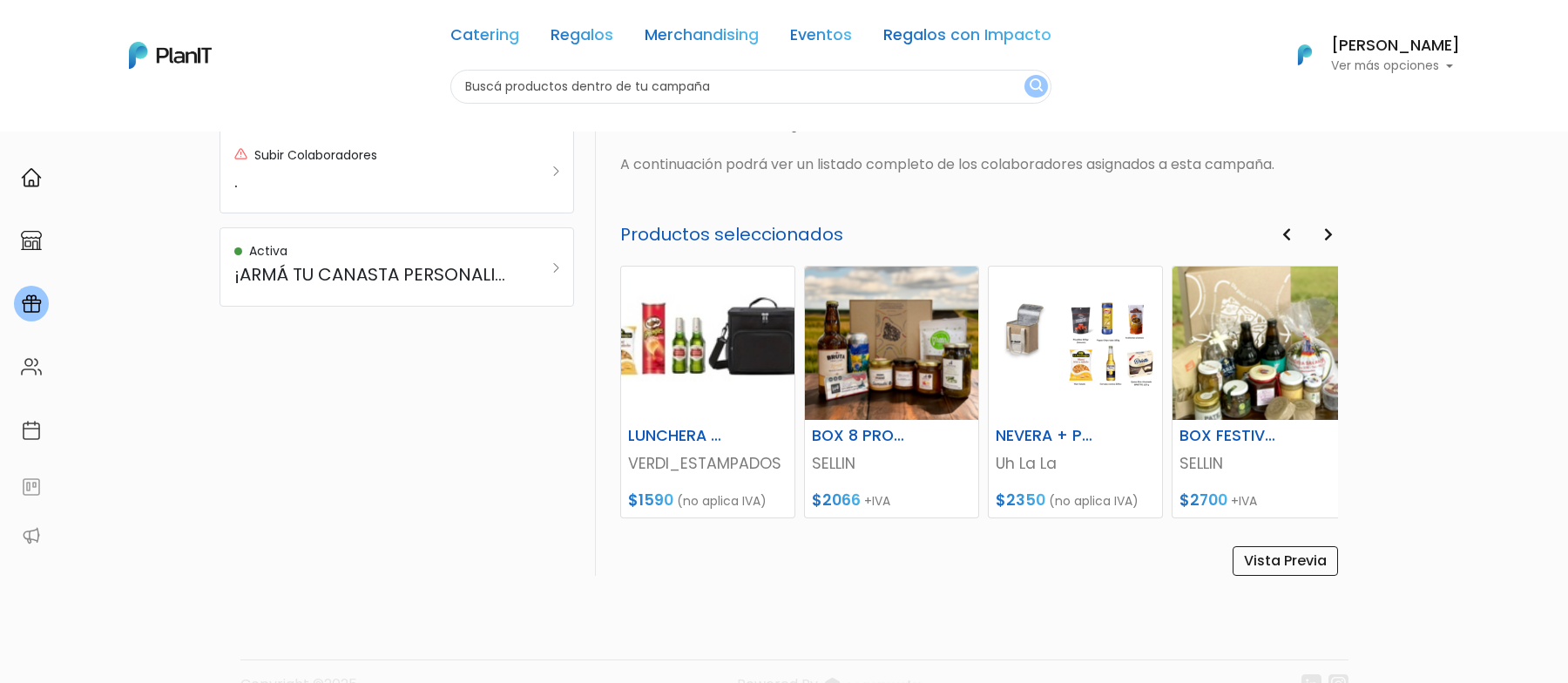
scroll to position [773, 0]
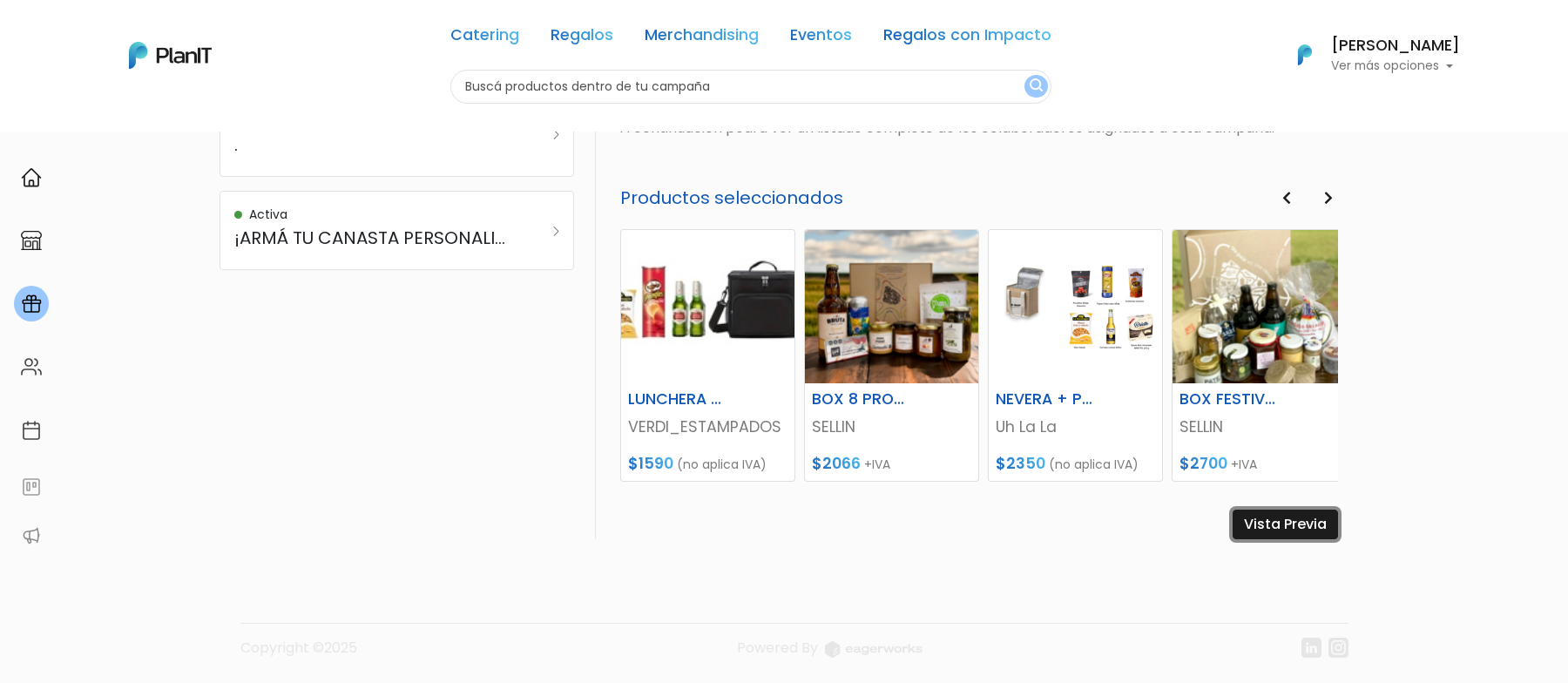
click at [1311, 522] on link "Vista Previa" at bounding box center [1285, 524] width 106 height 30
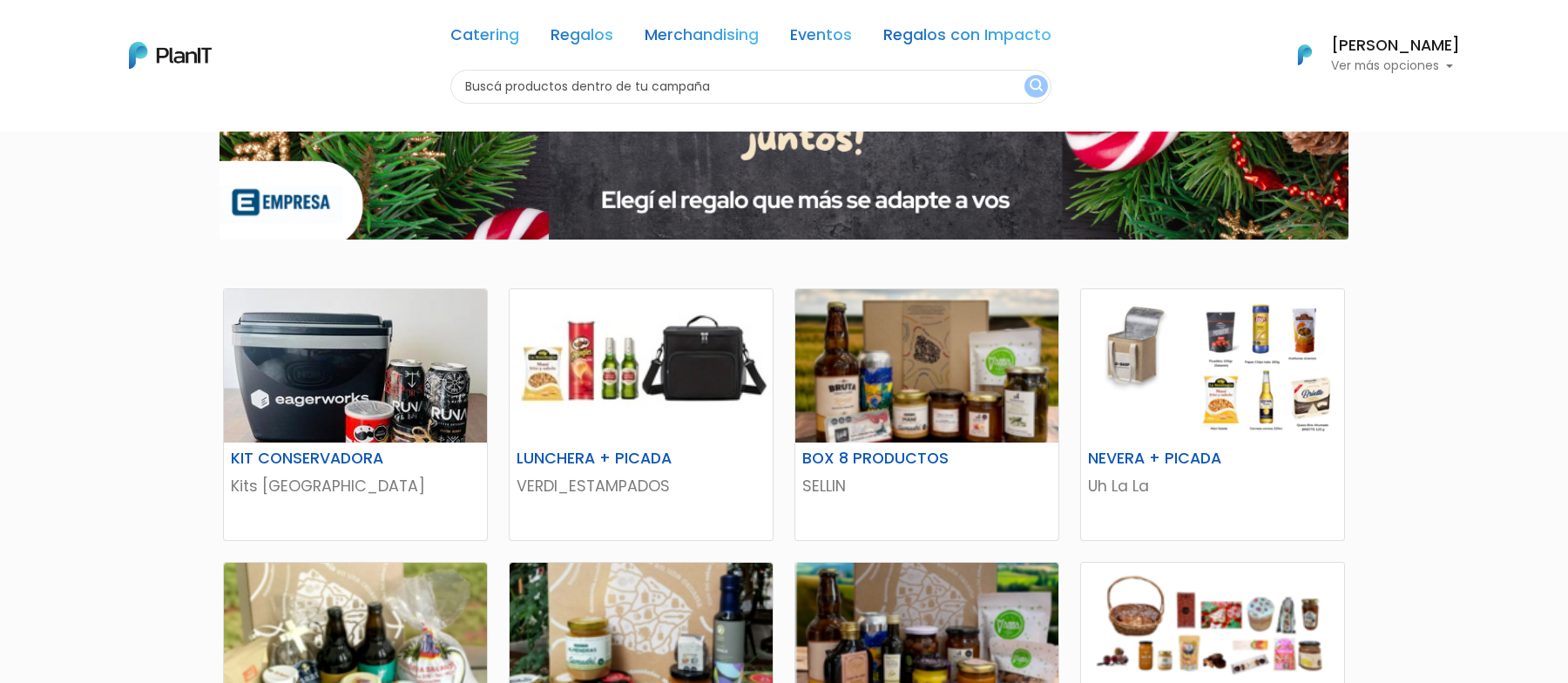
scroll to position [43, 0]
